Goal: Information Seeking & Learning: Learn about a topic

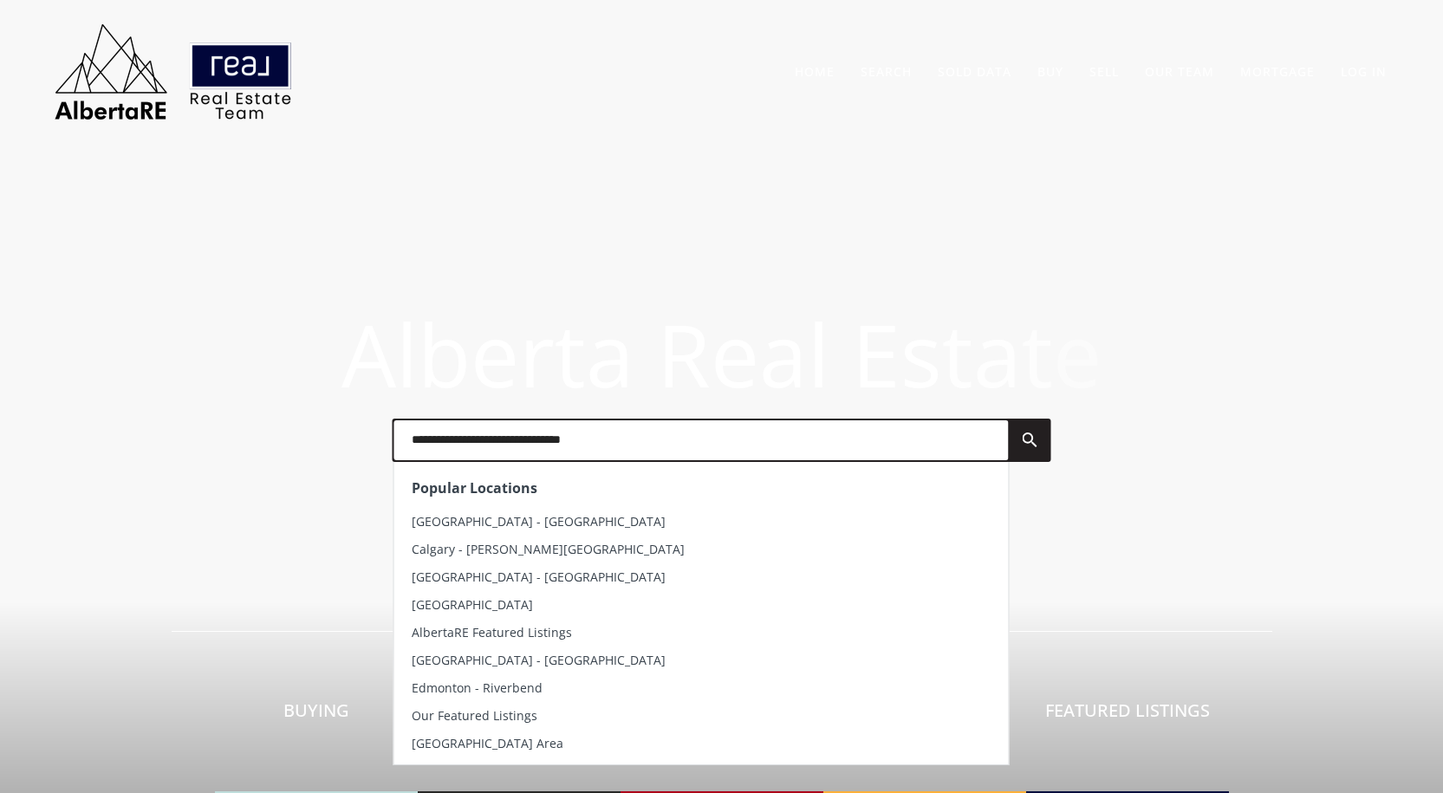
click at [647, 441] on input "text" at bounding box center [701, 440] width 614 height 40
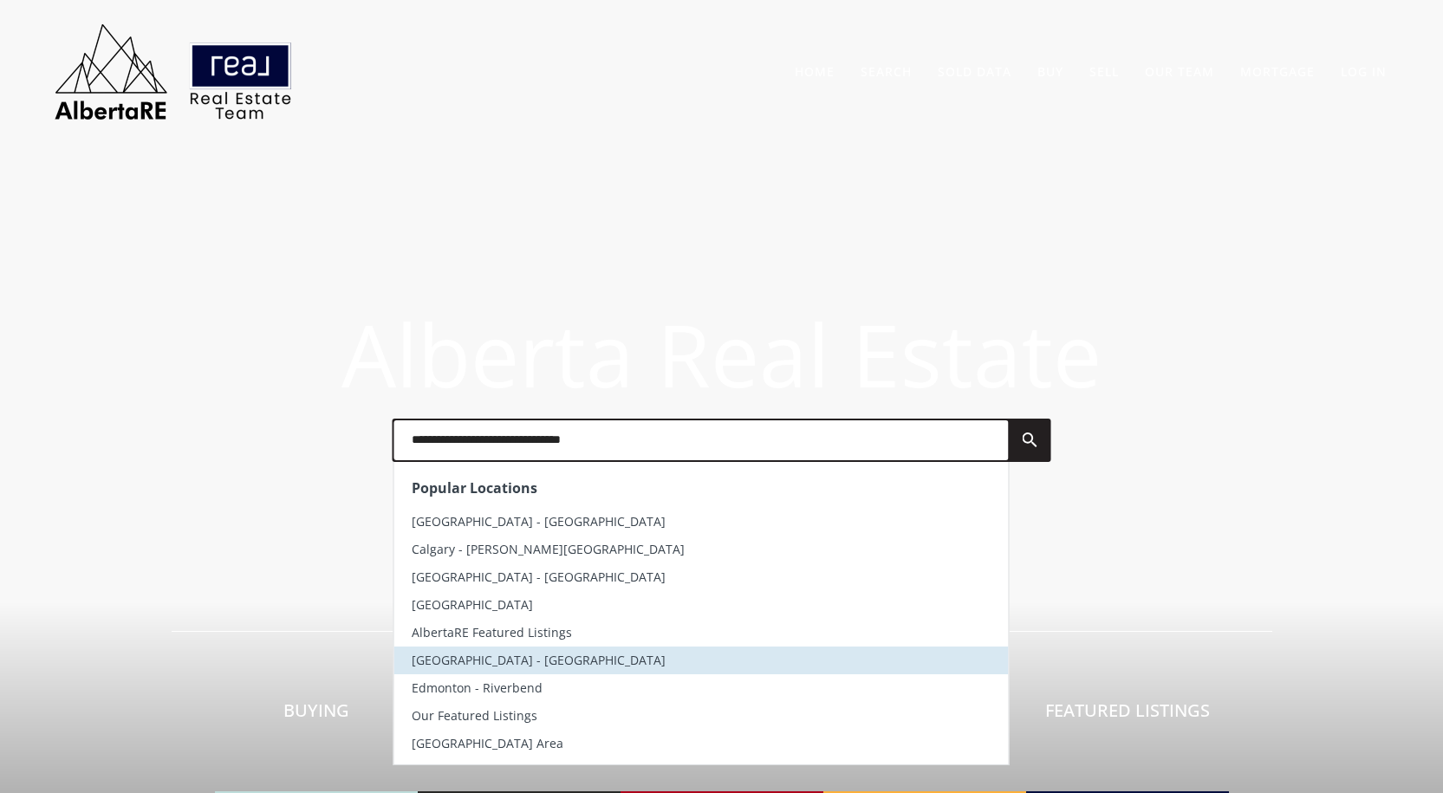
click at [565, 668] on li "[GEOGRAPHIC_DATA] - [GEOGRAPHIC_DATA]" at bounding box center [701, 660] width 614 height 28
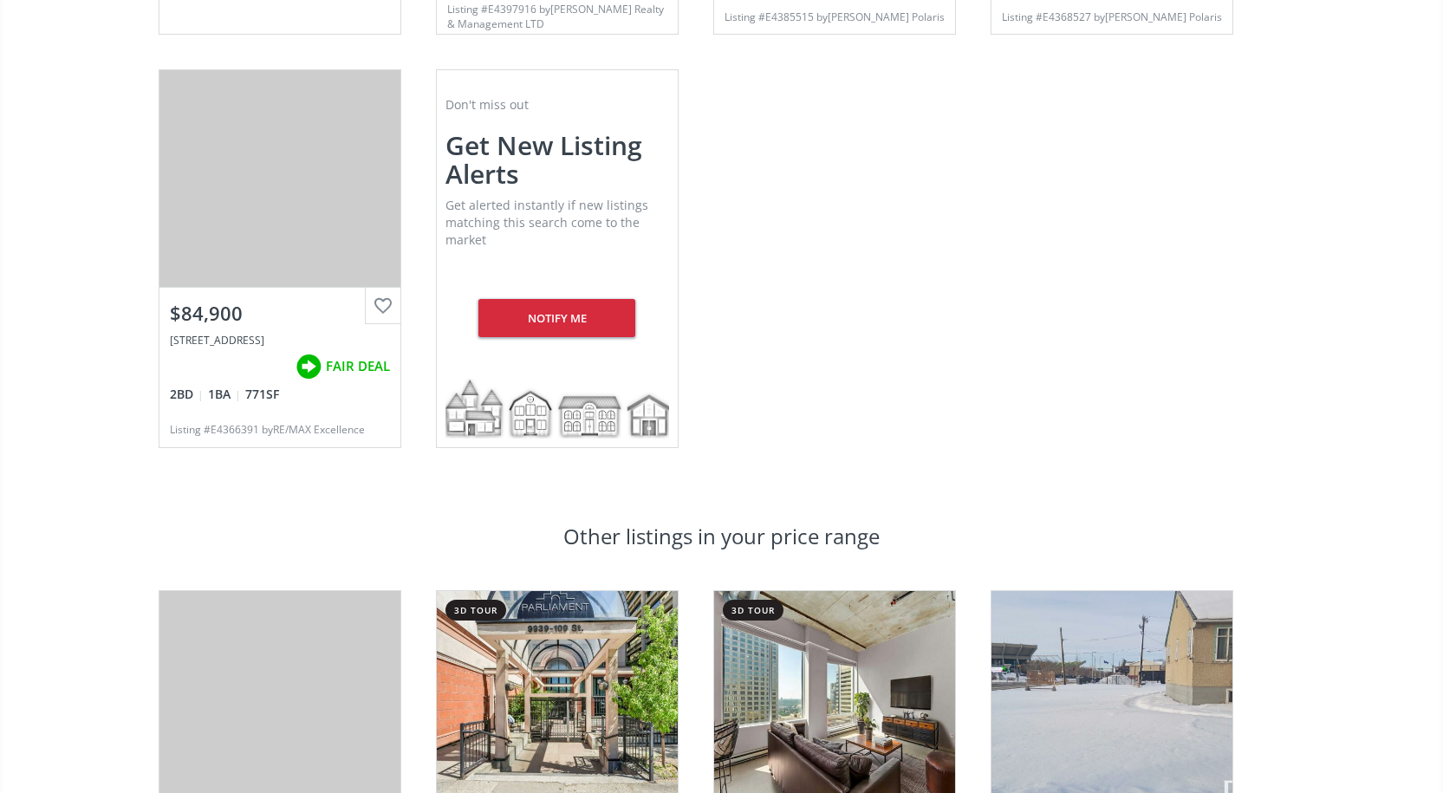
scroll to position [693, 0]
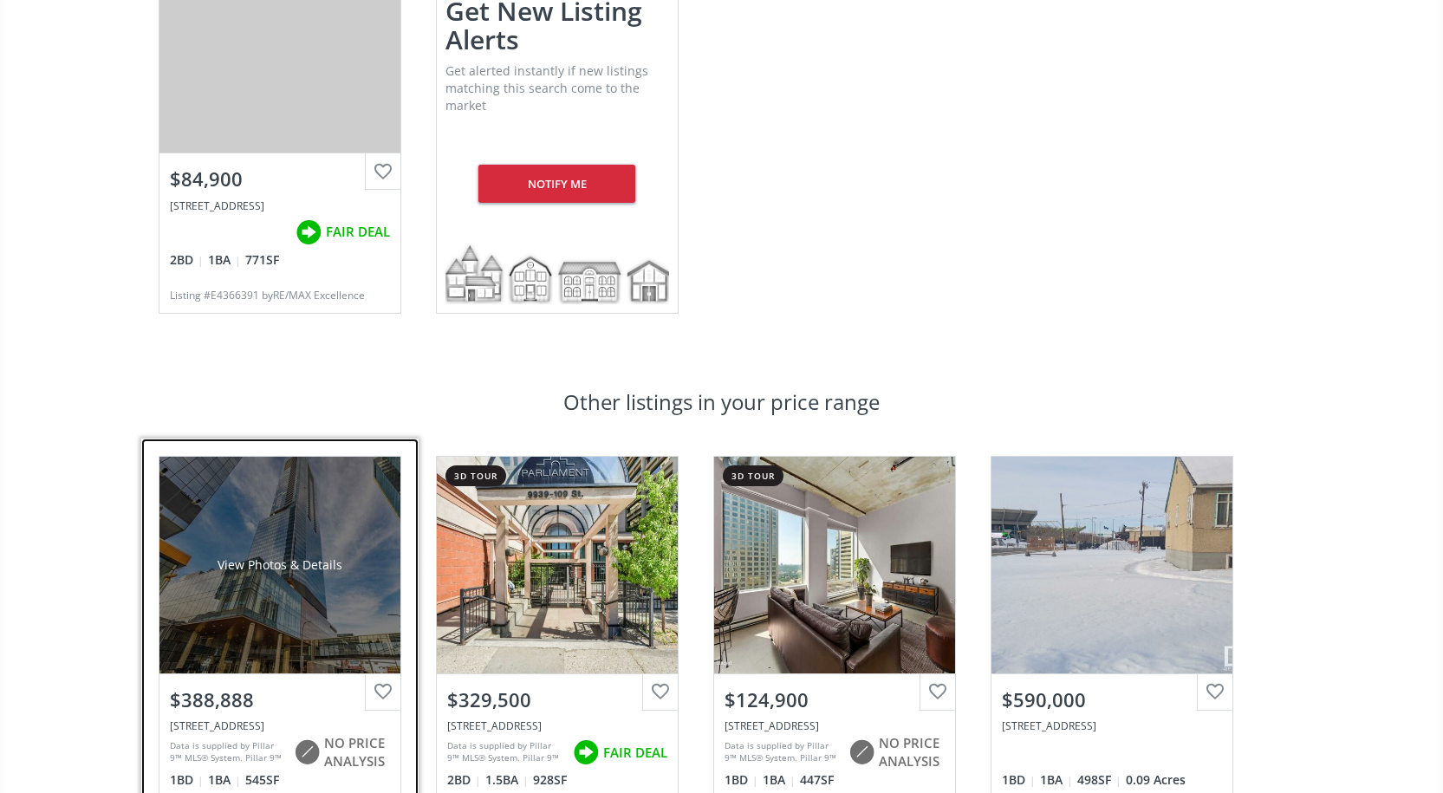
click at [221, 703] on div "$388,888" at bounding box center [280, 699] width 220 height 27
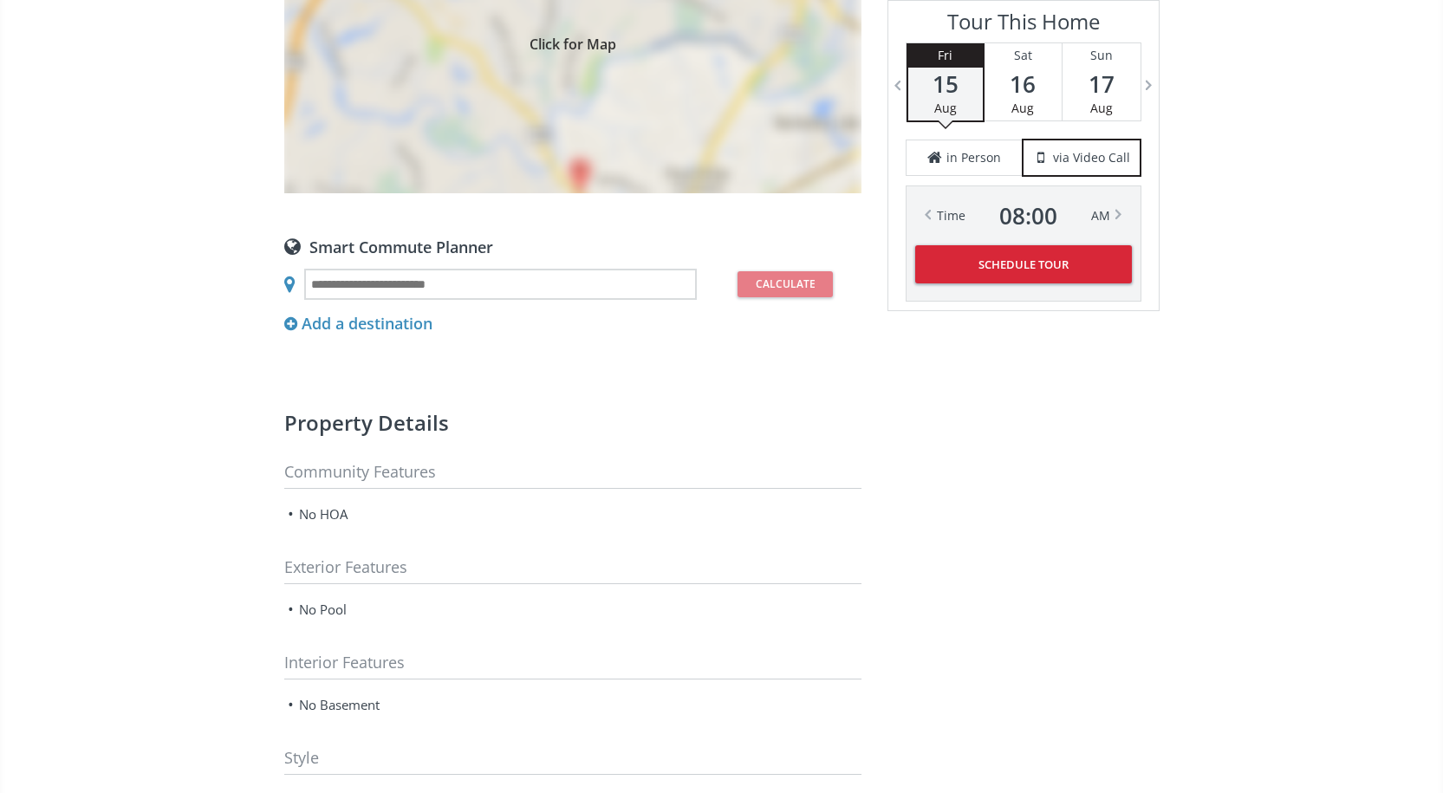
scroll to position [1848, 0]
